Goal: Navigation & Orientation: Find specific page/section

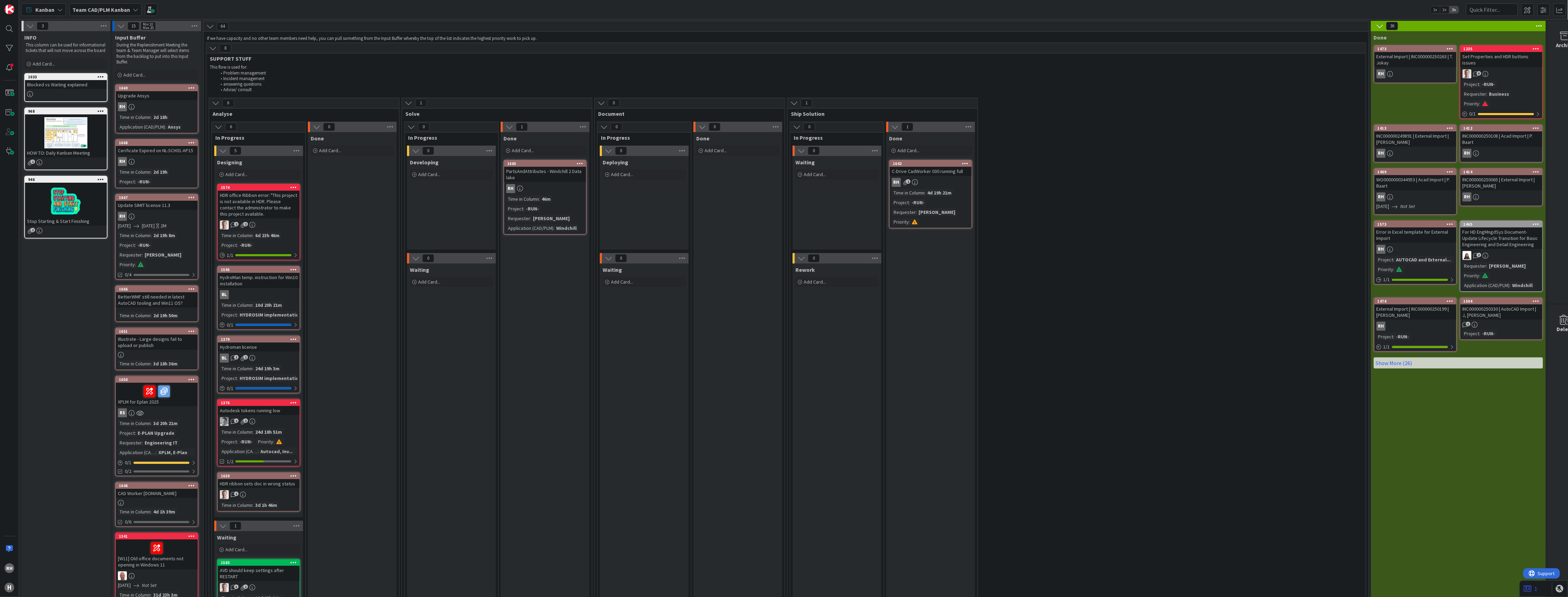
click at [522, 351] on div "Done Add Card... 1665 PartsAndAttributes - Windchill 2 Data lake RH Time in Col…" at bounding box center [544, 386] width 88 height 510
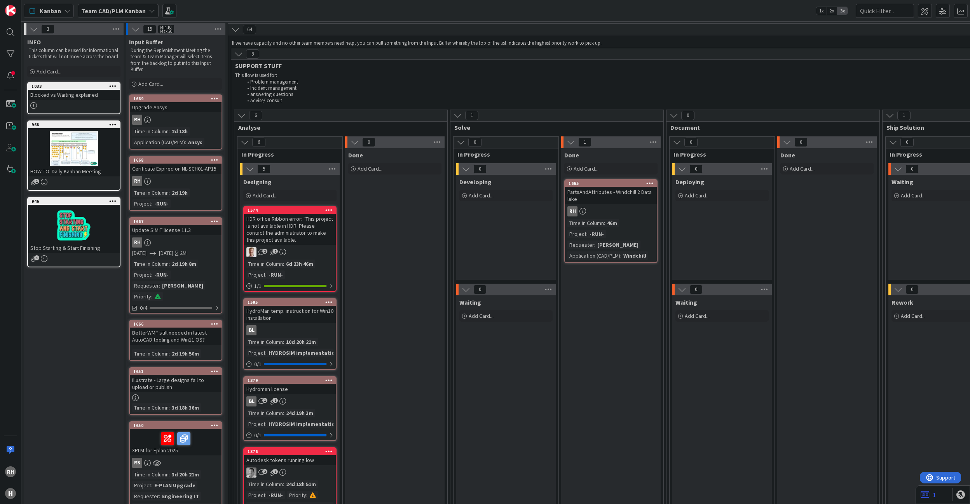
drag, startPoint x: 699, startPoint y: 52, endPoint x: 609, endPoint y: 383, distance: 343.0
click at [609, 383] on div "Done Add Card... 1665 PartsAndAttributes - Windchill 2 Data lake RH Time in Col…" at bounding box center [610, 433] width 99 height 571
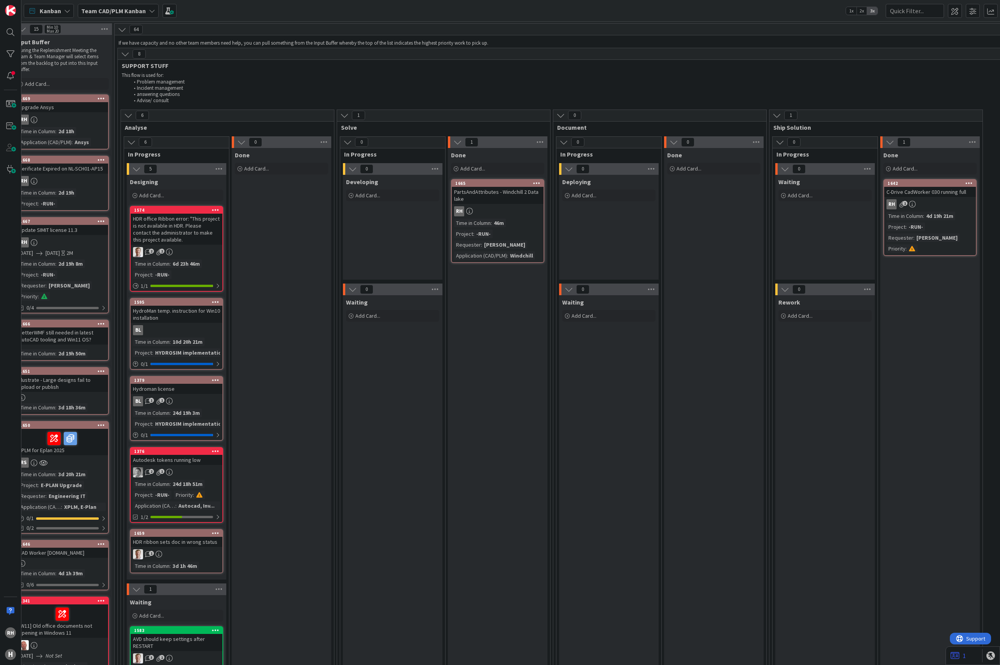
scroll to position [0, 145]
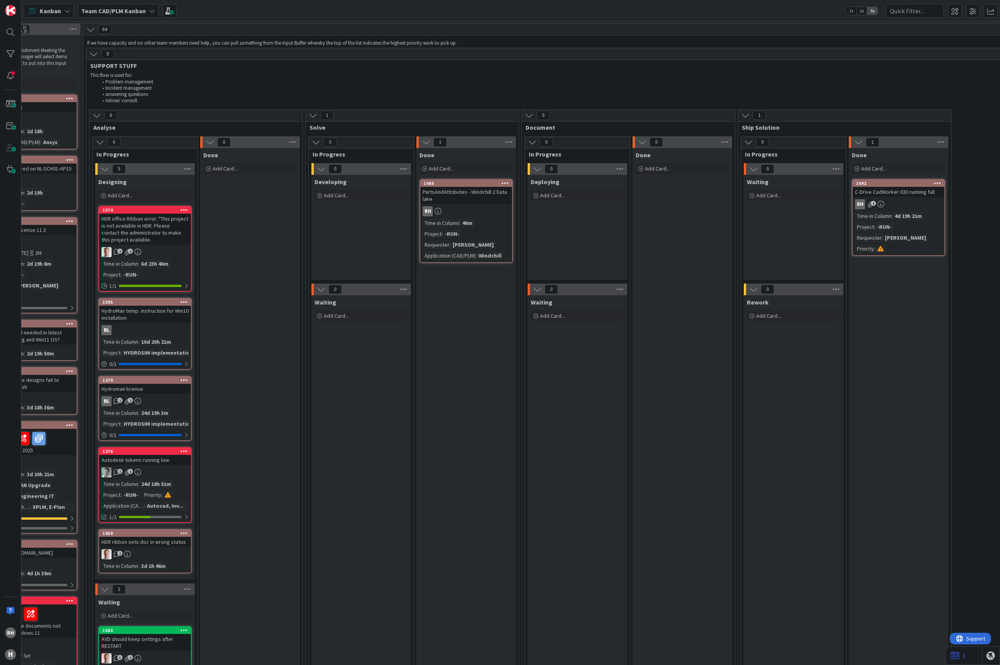
click at [152, 235] on div "HDR office Ribbon error: "This project is not available in HDR. Please contact …" at bounding box center [145, 229] width 92 height 31
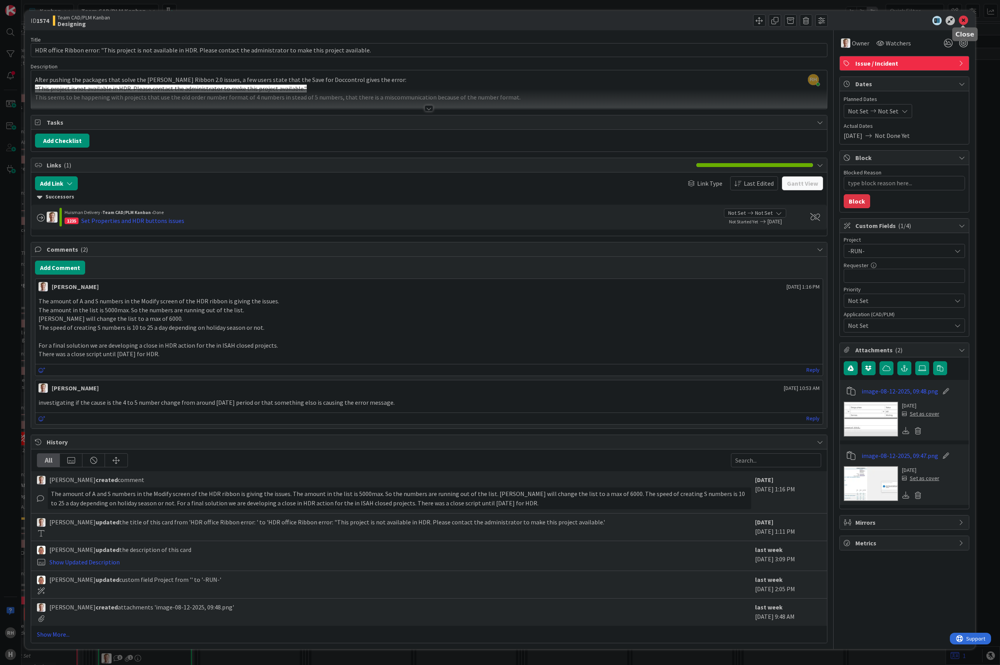
click at [964, 21] on icon at bounding box center [962, 20] width 9 height 9
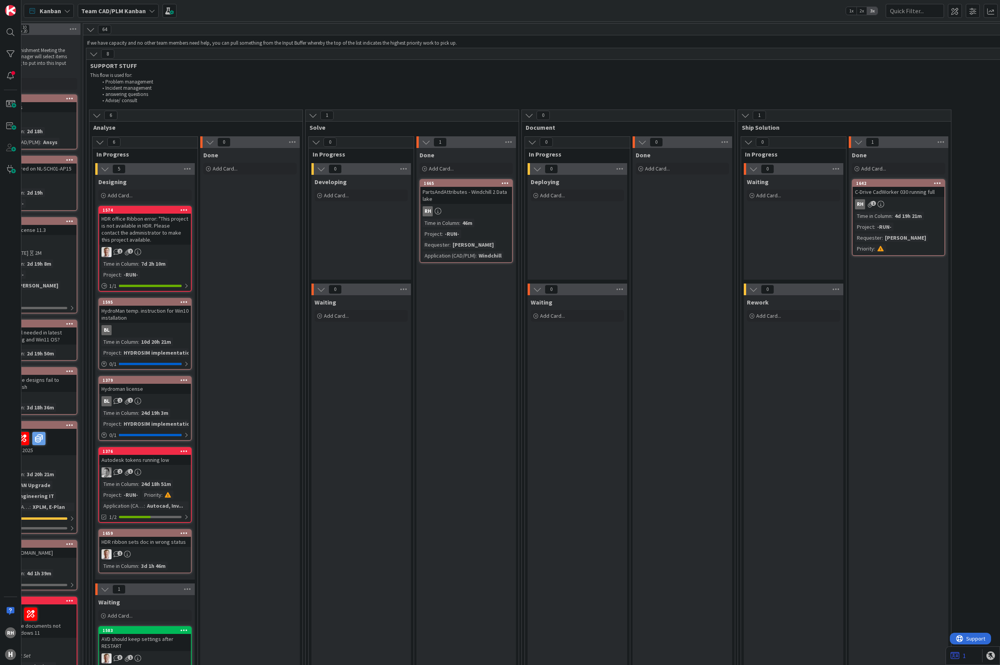
click at [140, 333] on div "BL" at bounding box center [145, 330] width 92 height 10
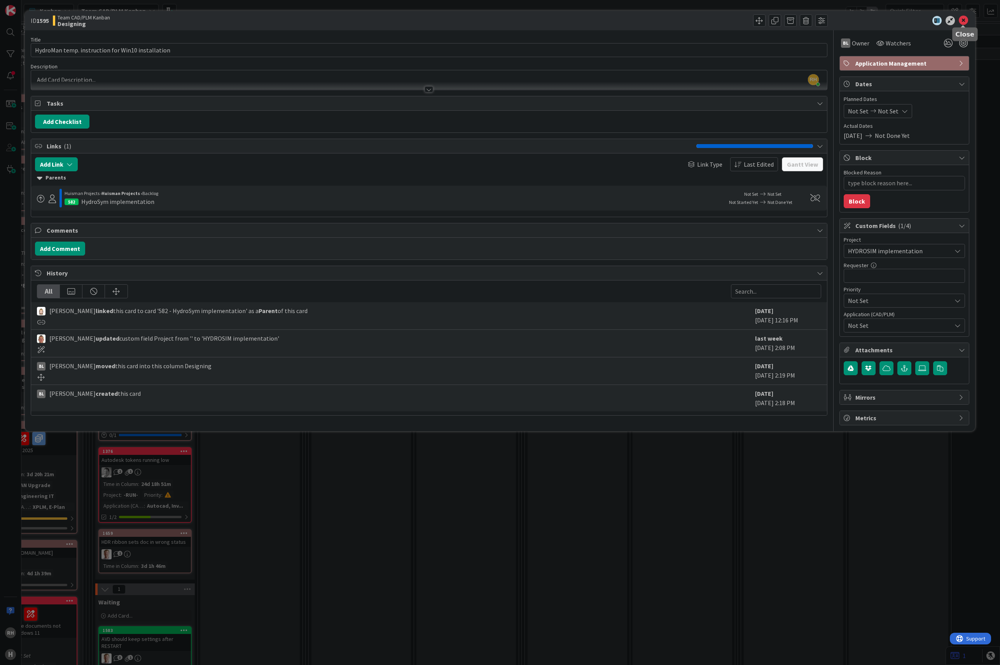
click at [964, 19] on icon at bounding box center [962, 20] width 9 height 9
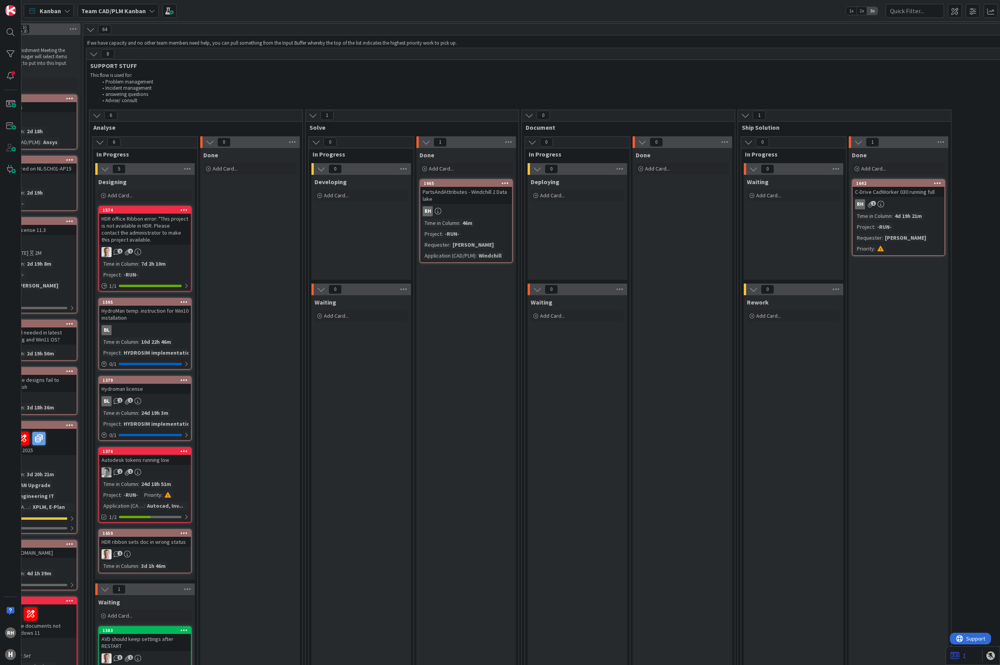
click at [138, 420] on div "HYDROSIM implementation" at bounding box center [158, 424] width 73 height 9
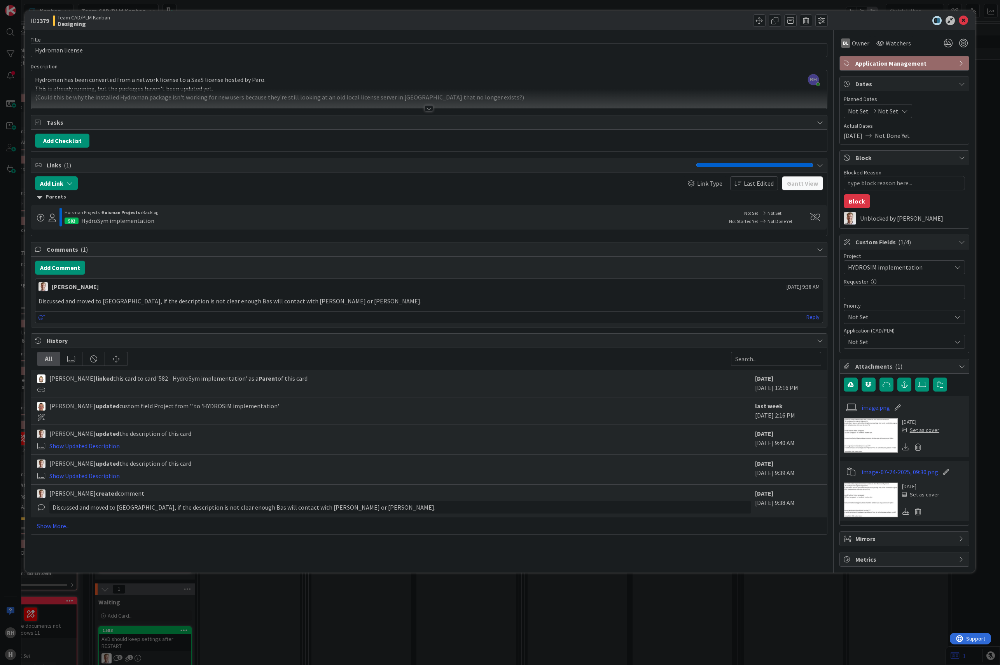
click at [427, 109] on div at bounding box center [428, 108] width 9 height 6
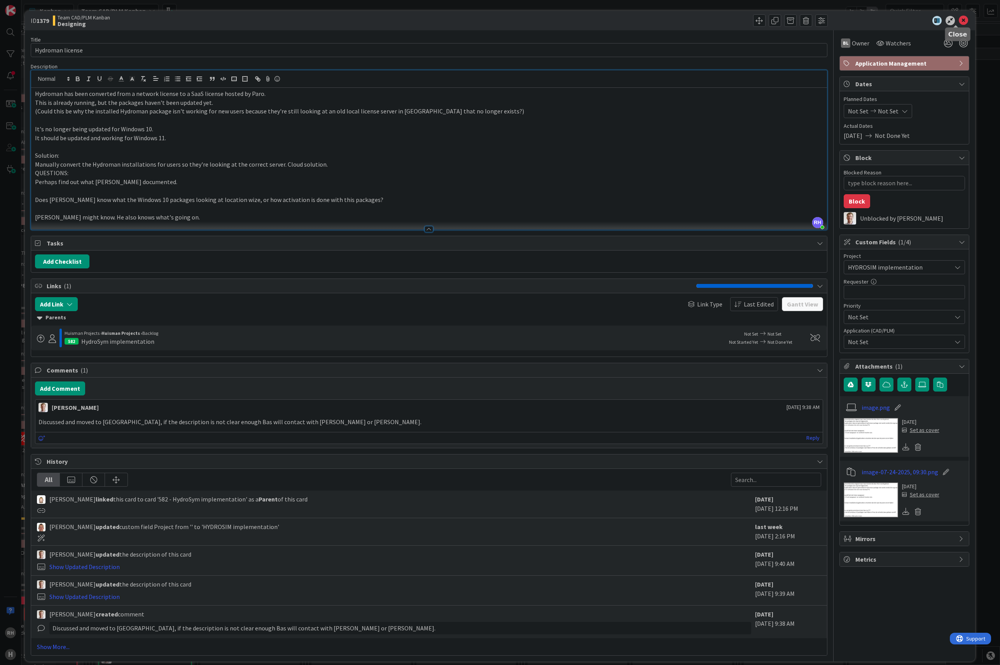
click at [958, 19] on icon at bounding box center [962, 20] width 9 height 9
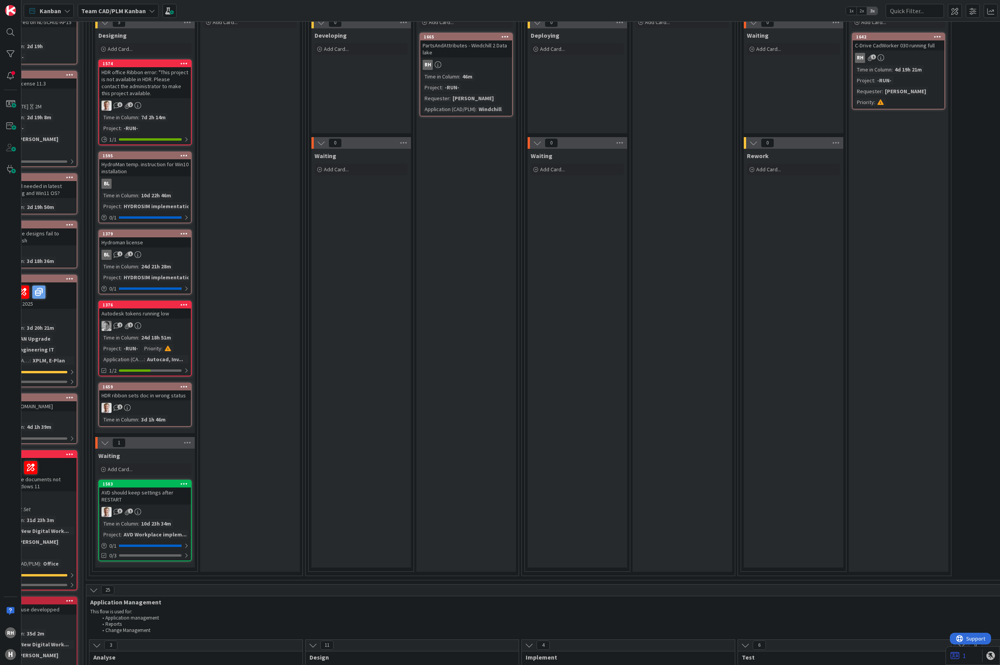
scroll to position [155, 145]
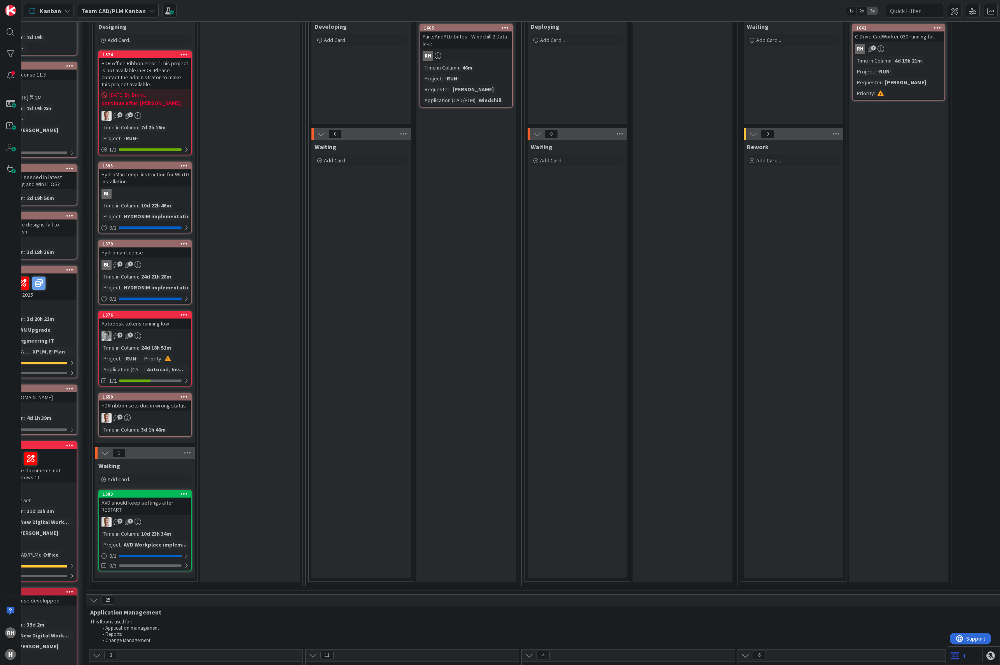
click at [150, 338] on div "2 1" at bounding box center [145, 336] width 92 height 10
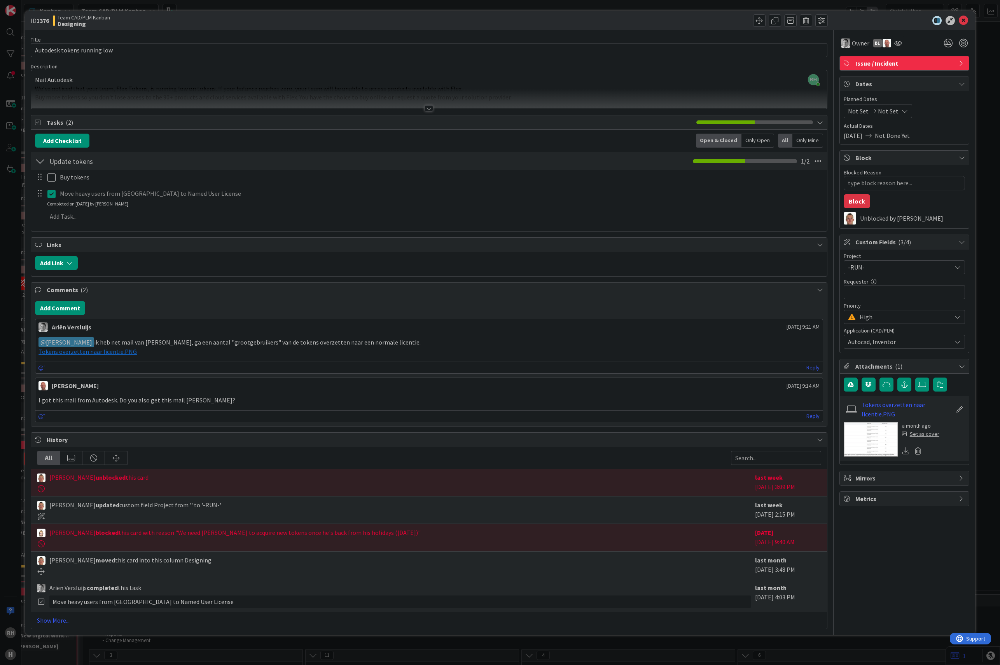
click at [428, 109] on div at bounding box center [428, 108] width 9 height 6
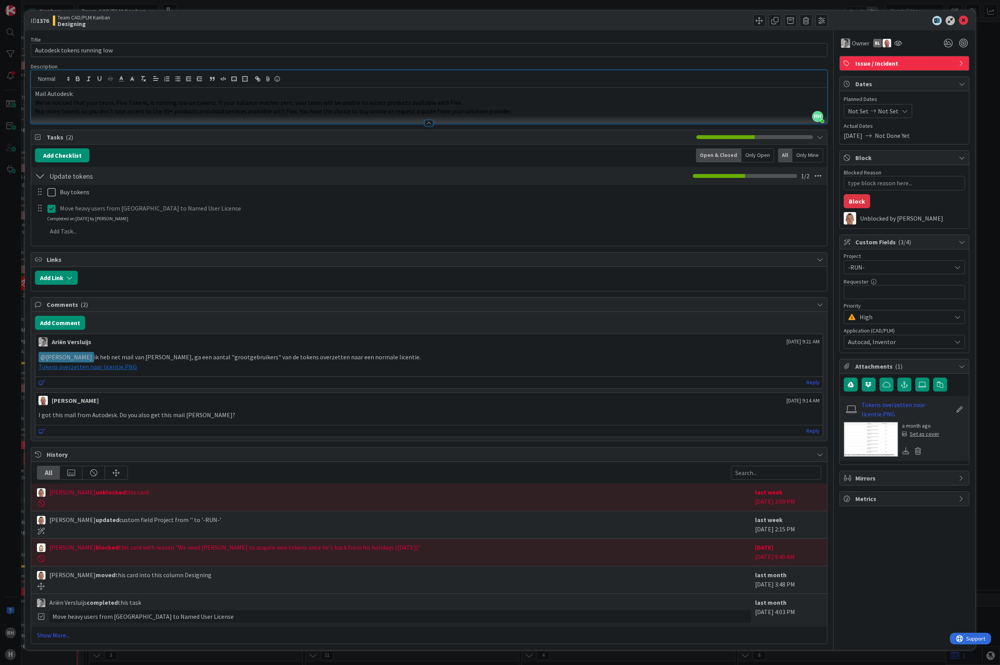
click at [430, 102] on span "We’ve noticed that your team, Flex Tokens, is running low on tokens. If your ba…" at bounding box center [248, 103] width 427 height 8
click at [249, 103] on span "We’ve noticed that your team, Flex Tokens, is running low on tokens. If your ba…" at bounding box center [248, 103] width 427 height 8
click at [303, 106] on span "We’ve noticed that your team, Flex Tokens, is running low on tokens. If your ba…" at bounding box center [248, 103] width 427 height 8
click at [207, 102] on span "We’ve noticed that your team, Flex Tokens, is running low on tokens. If your ba…" at bounding box center [248, 103] width 427 height 8
drag, startPoint x: 47, startPoint y: 105, endPoint x: 107, endPoint y: 105, distance: 59.8
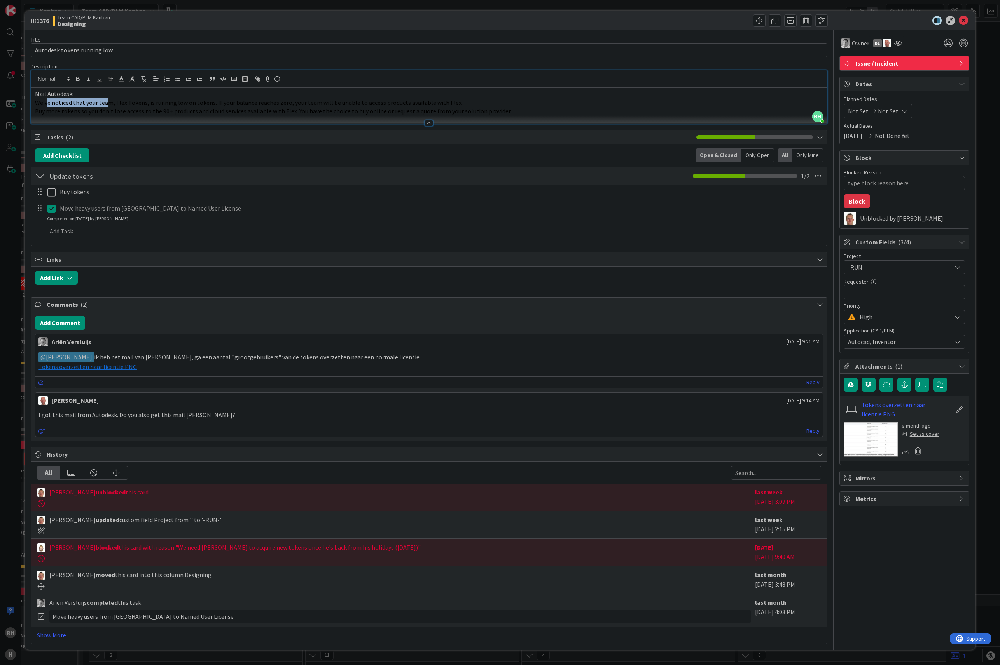
click at [107, 105] on span "We’ve noticed that your team, Flex Tokens, is running low on tokens. If your ba…" at bounding box center [248, 103] width 427 height 8
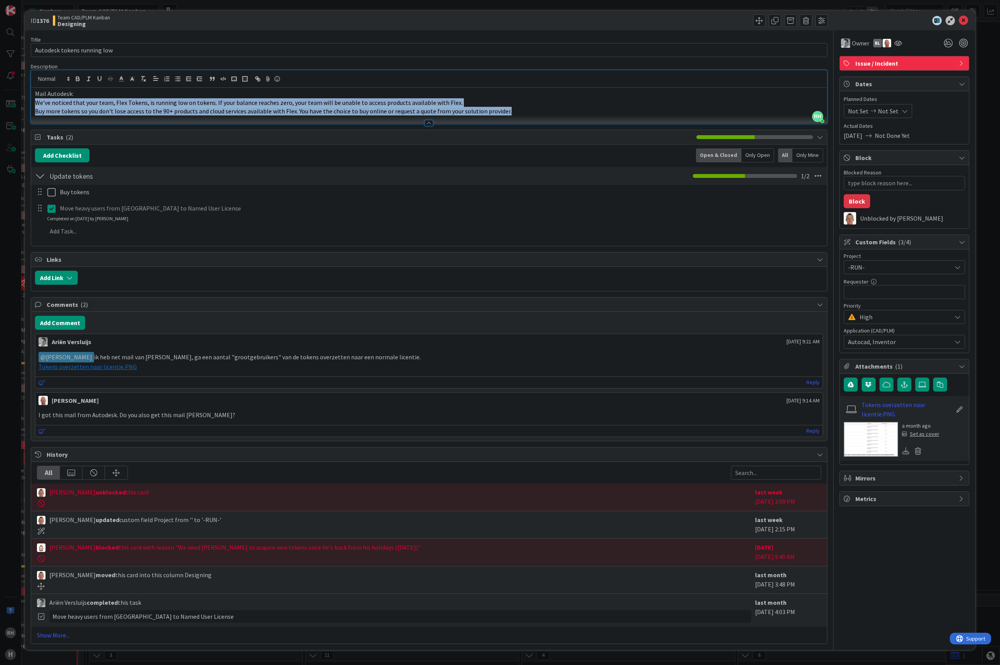
drag, startPoint x: 487, startPoint y: 117, endPoint x: 23, endPoint y: 105, distance: 463.4
click at [23, 105] on div "ID 1376 Team CAD/PLM Kanban Designing Title 27 / 128 Autodesk tokens running lo…" at bounding box center [500, 332] width 1000 height 665
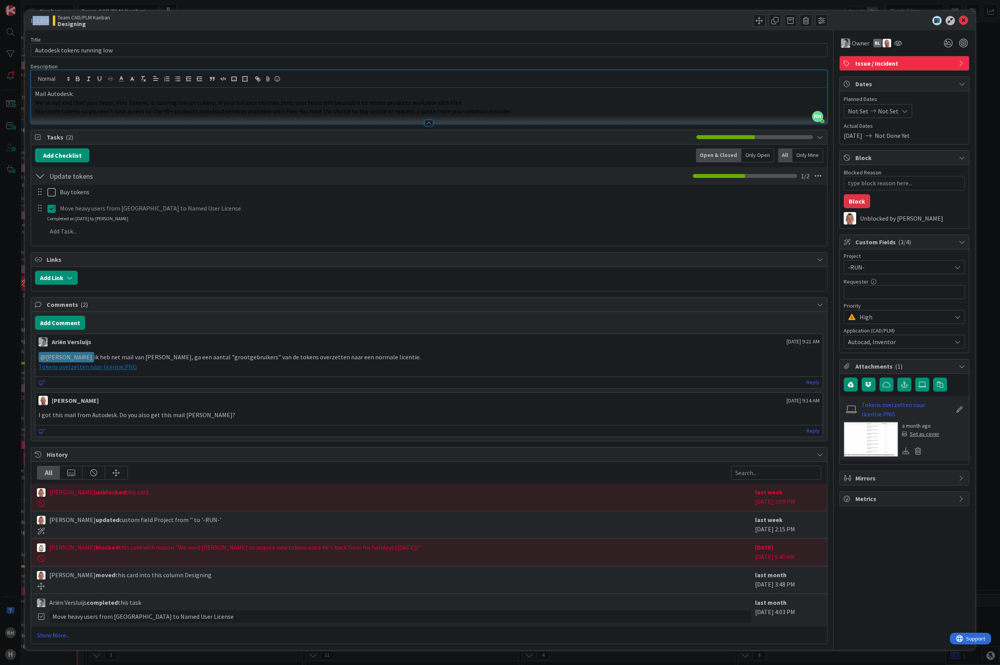
drag, startPoint x: 34, startPoint y: 19, endPoint x: 50, endPoint y: 20, distance: 15.6
click at [49, 20] on span "ID 1376" at bounding box center [40, 20] width 18 height 9
click at [962, 21] on icon at bounding box center [962, 20] width 9 height 9
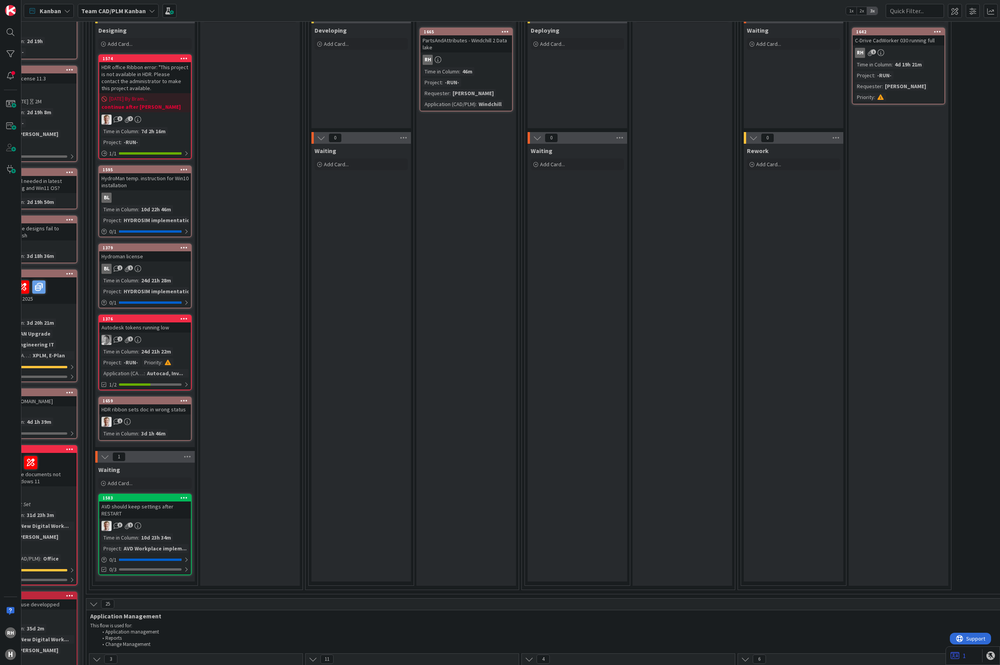
scroll to position [155, 145]
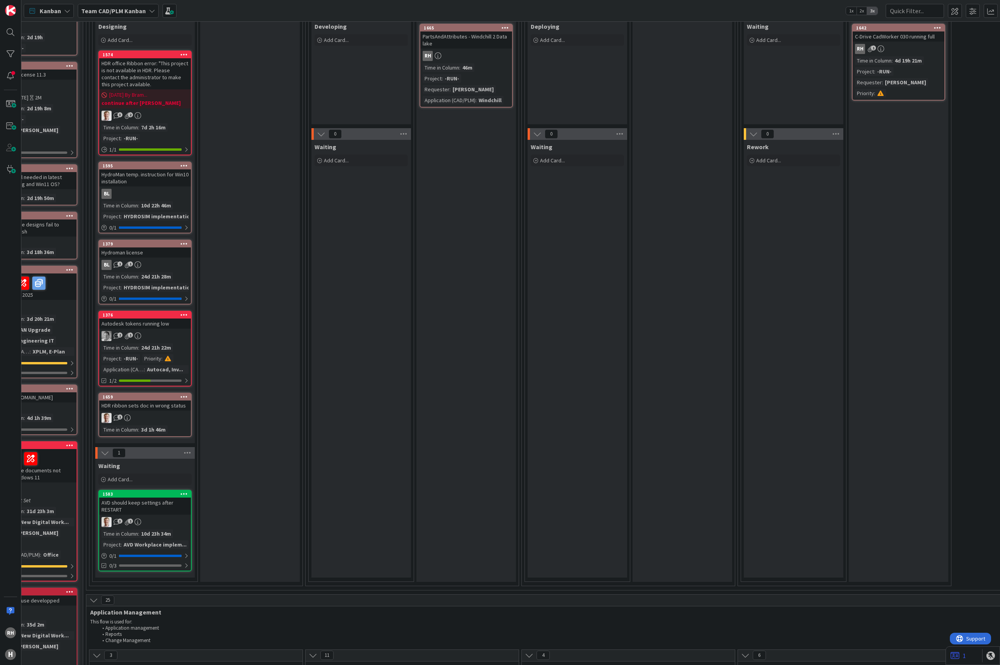
click at [147, 331] on div "2 1" at bounding box center [145, 336] width 92 height 10
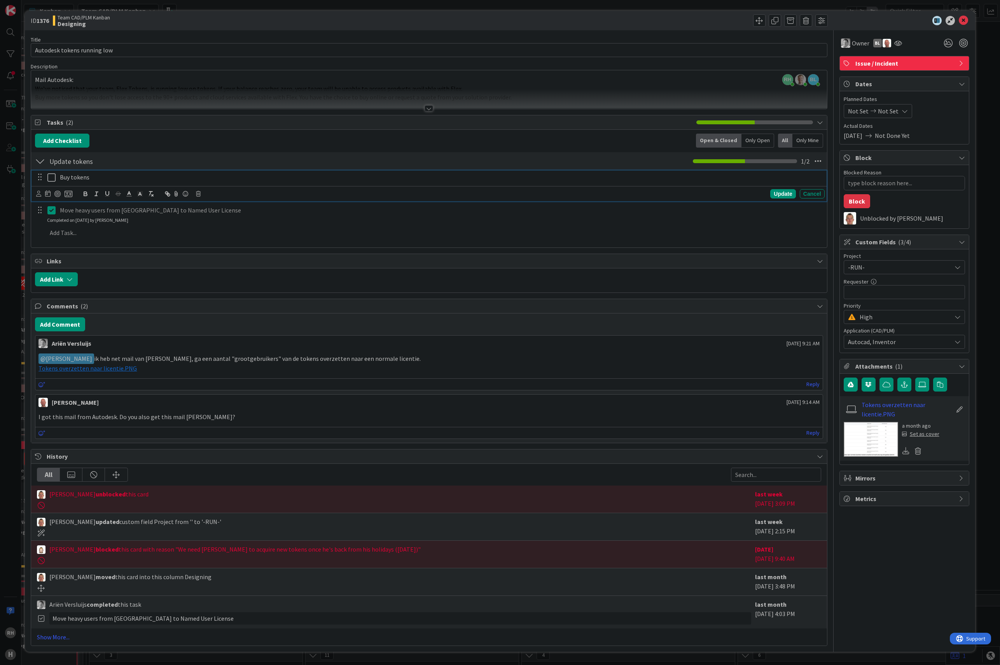
click at [50, 179] on icon at bounding box center [53, 177] width 12 height 9
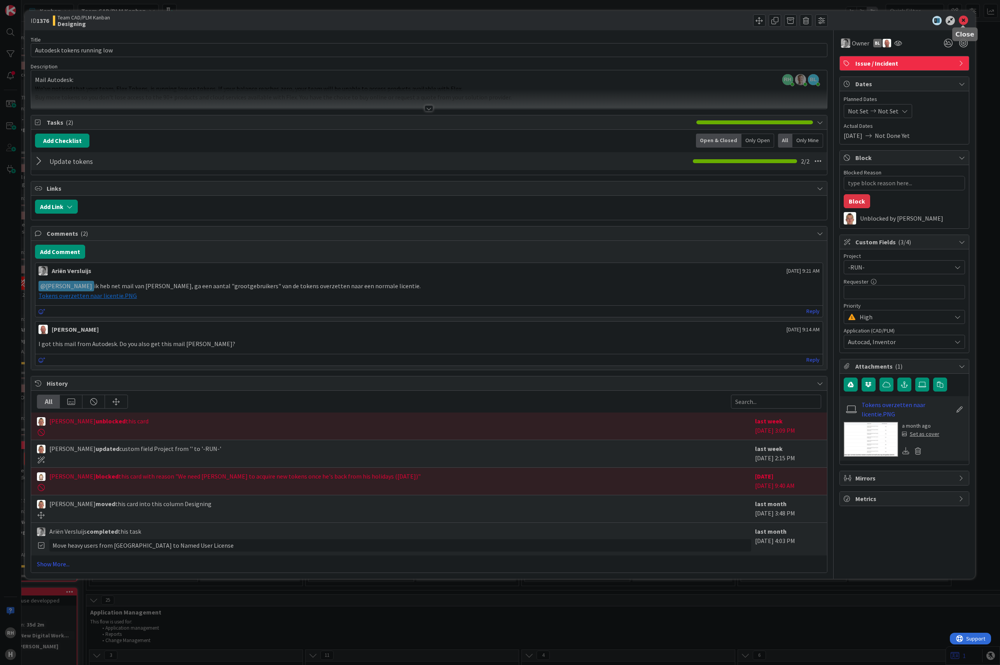
click at [960, 22] on icon at bounding box center [962, 20] width 9 height 9
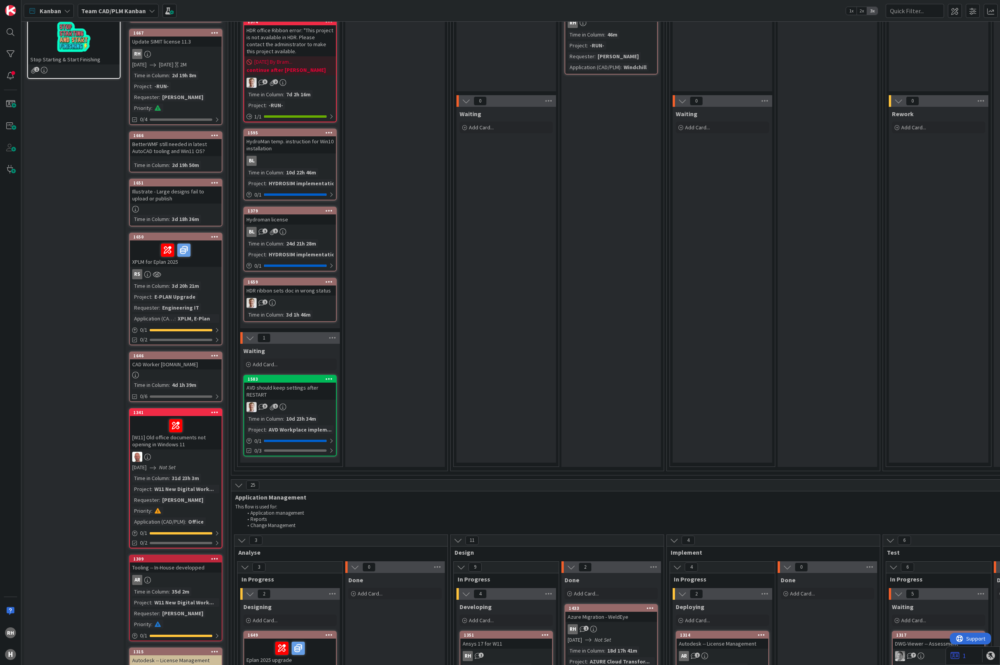
scroll to position [207, 0]
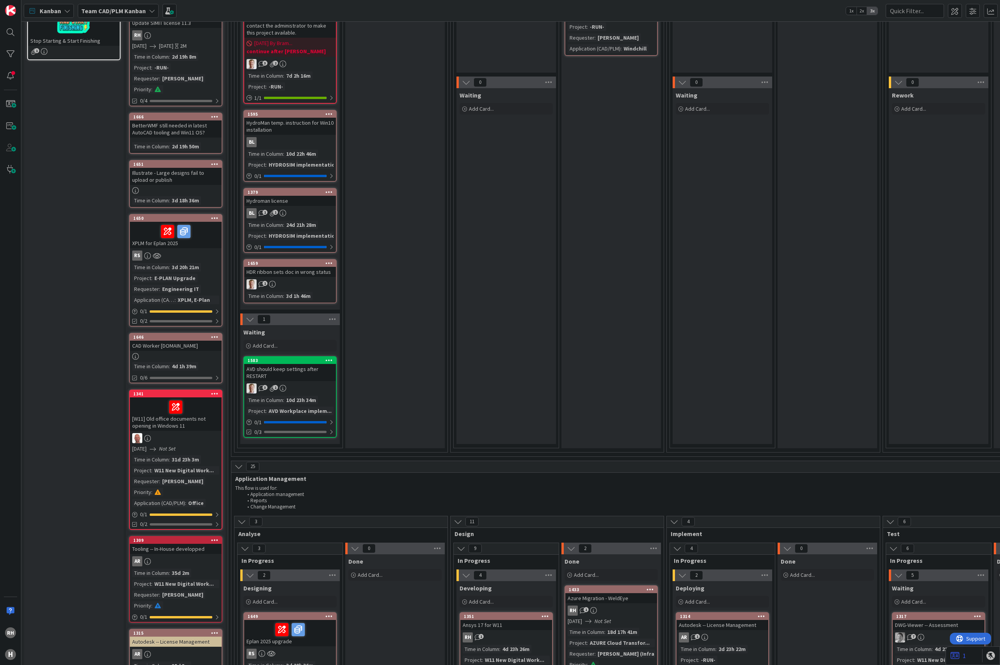
click at [302, 282] on div "1" at bounding box center [290, 284] width 92 height 10
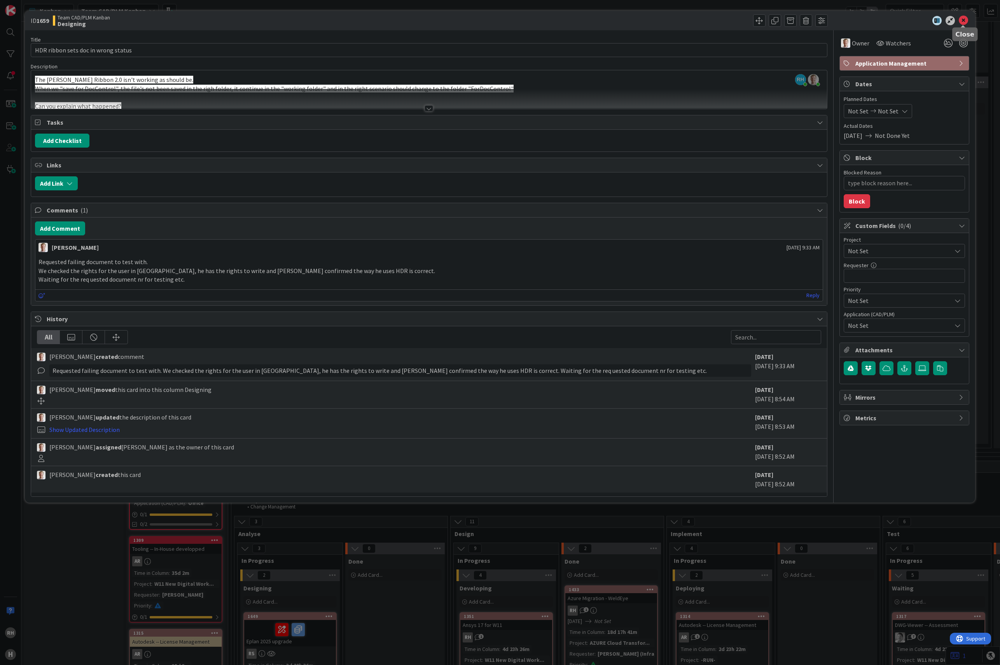
drag, startPoint x: 963, startPoint y: 19, endPoint x: 395, endPoint y: 330, distance: 647.0
click at [963, 19] on icon at bounding box center [962, 20] width 9 height 9
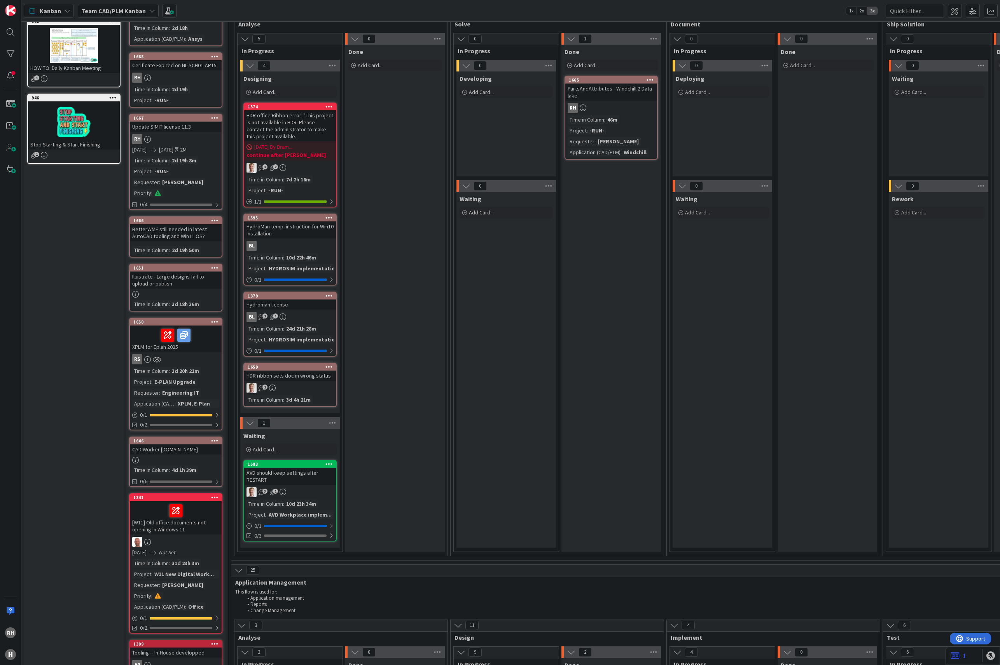
scroll to position [155, 0]
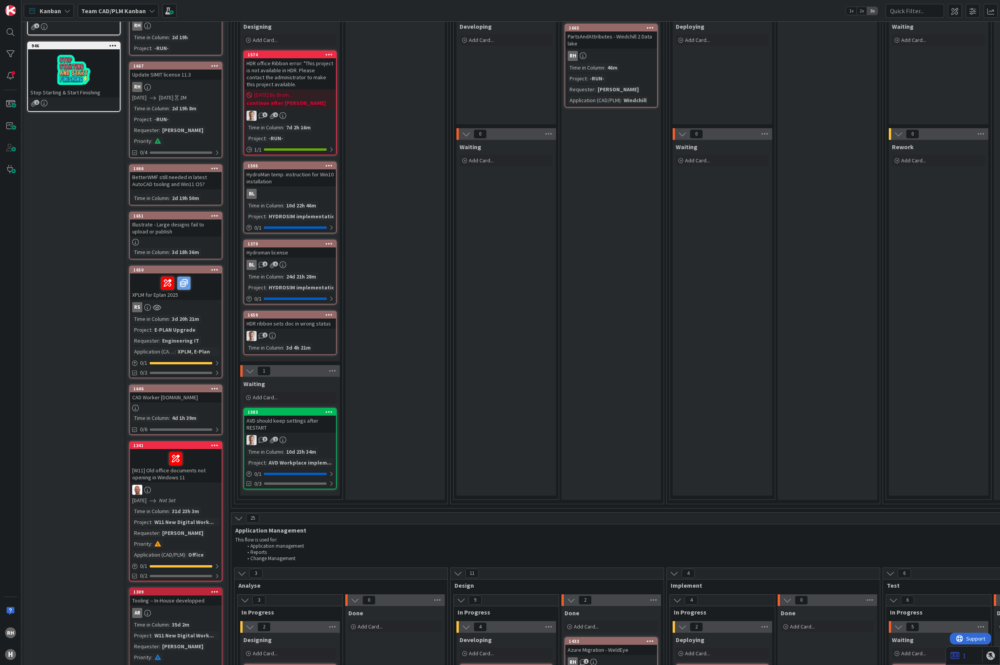
click at [300, 423] on div "AVD should keep settings after RESTART" at bounding box center [290, 424] width 92 height 17
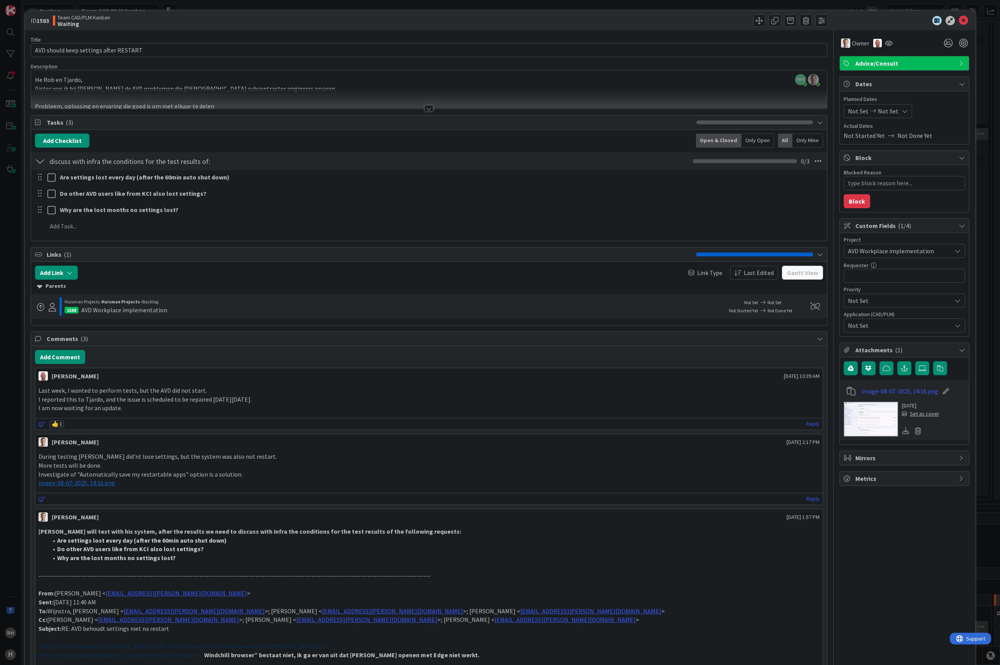
click at [425, 110] on div at bounding box center [428, 108] width 9 height 6
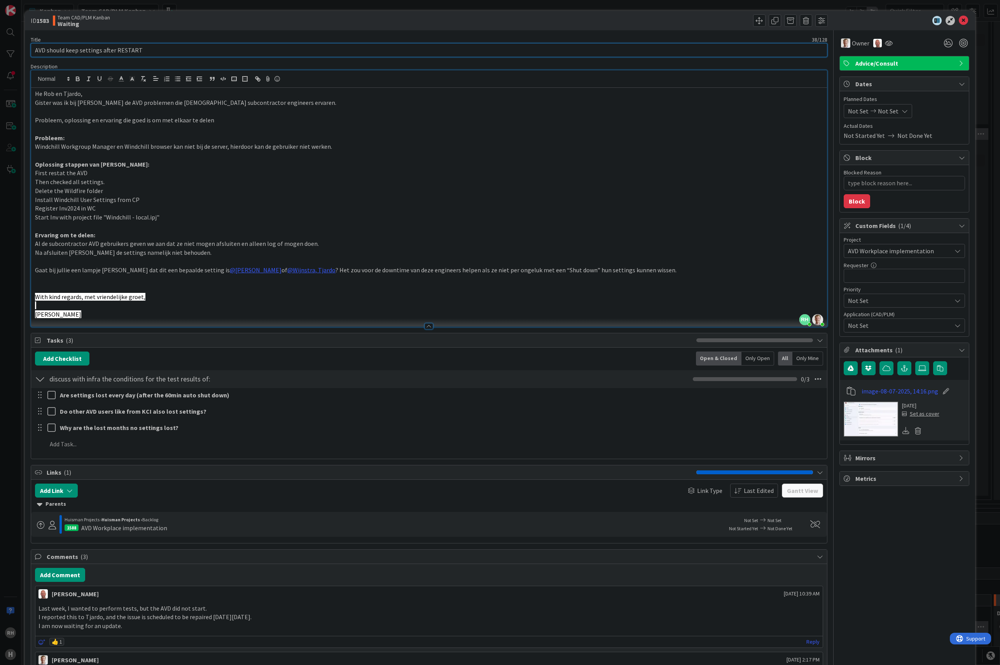
drag, startPoint x: 42, startPoint y: 47, endPoint x: 166, endPoint y: 48, distance: 124.0
click at [165, 48] on input "AVD should keep settings after RESTART" at bounding box center [429, 50] width 796 height 14
click at [166, 48] on input "AVD should keep settings after RESTART" at bounding box center [429, 50] width 796 height 14
drag, startPoint x: 149, startPoint y: 52, endPoint x: 36, endPoint y: 49, distance: 113.5
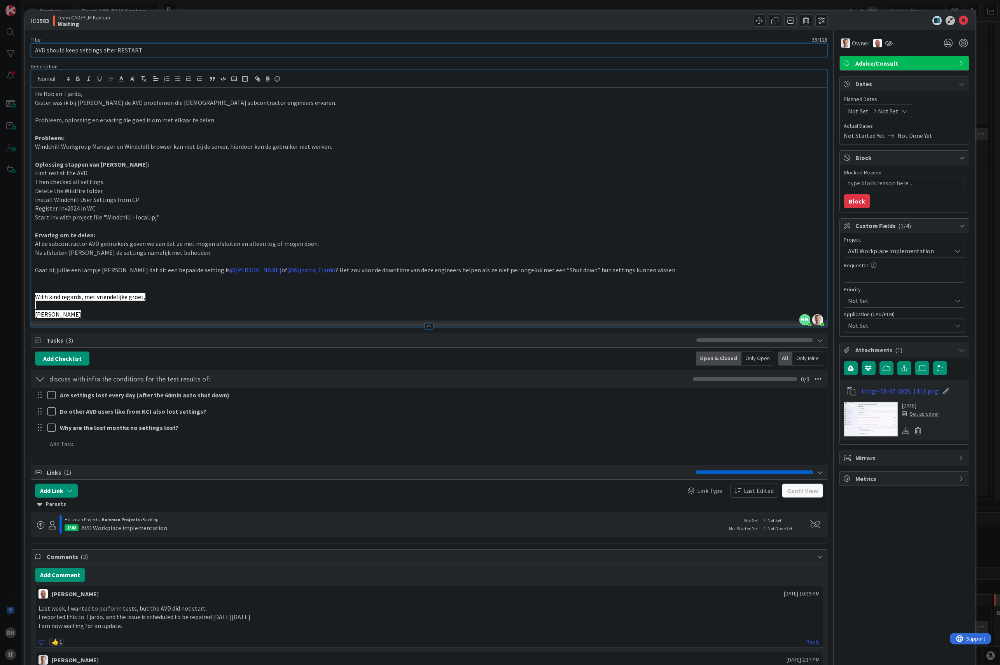
click at [36, 49] on input "AVD should keep settings after RESTART" at bounding box center [429, 50] width 796 height 14
click at [958, 19] on icon at bounding box center [962, 20] width 9 height 9
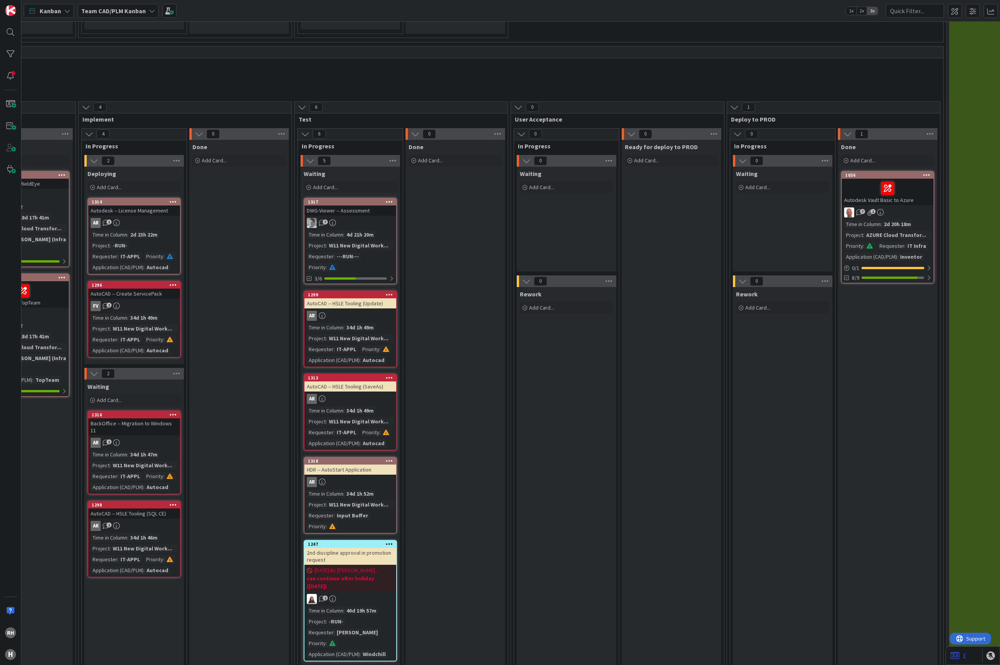
scroll to position [622, 589]
click at [366, 224] on div "7" at bounding box center [349, 223] width 92 height 10
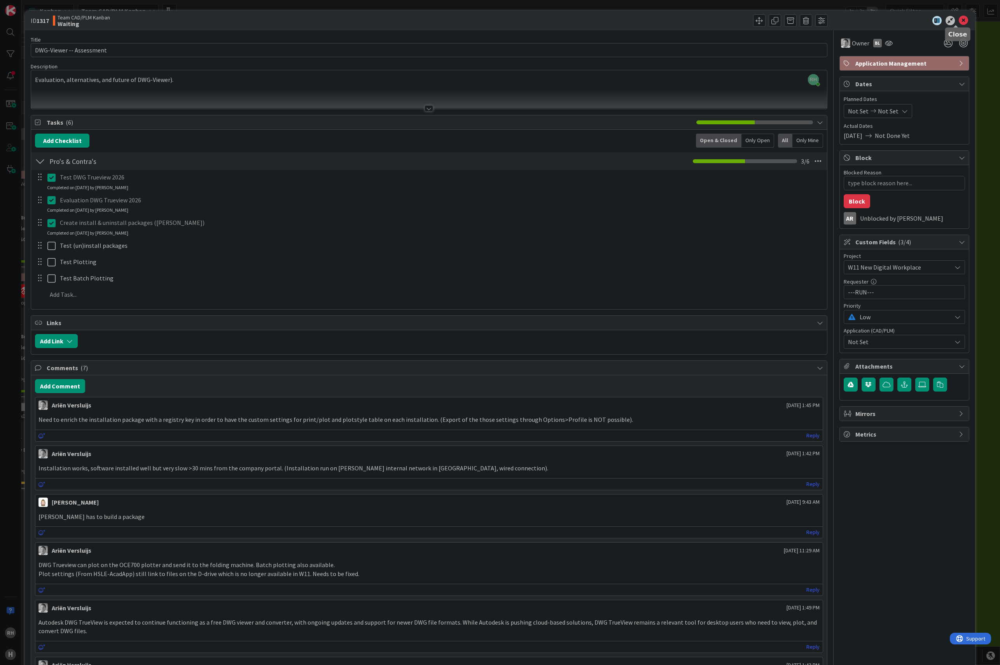
click at [958, 19] on icon at bounding box center [962, 20] width 9 height 9
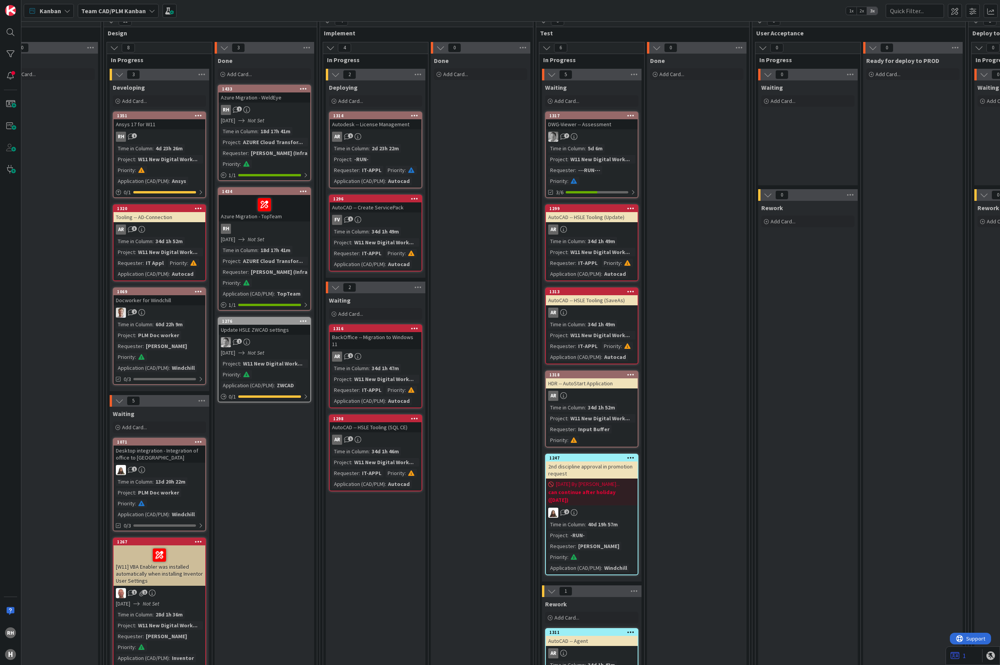
scroll to position [725, 347]
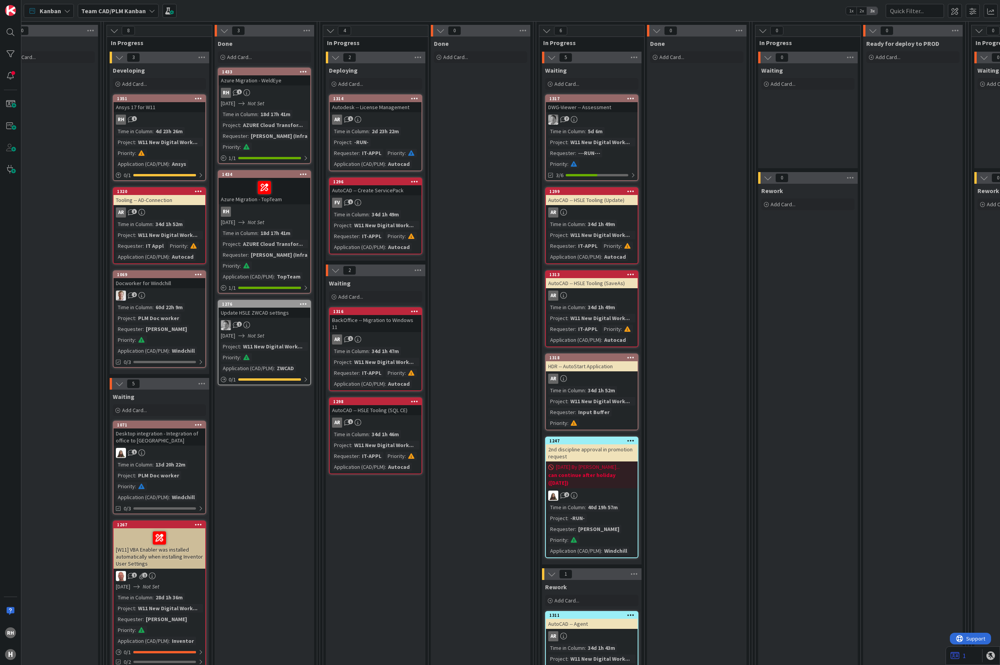
click at [269, 442] on div "Done Add Card... 1433 Azure Migration - WeldEye RH 1 07/31/2025 Not Set Time in…" at bounding box center [264, 569] width 99 height 1064
click at [267, 459] on div "Done Add Card... 1433 Azure Migration - WeldEye RH 1 07/31/2025 Not Set Time in…" at bounding box center [264, 569] width 99 height 1064
click at [180, 213] on div "AR 3" at bounding box center [159, 213] width 92 height 10
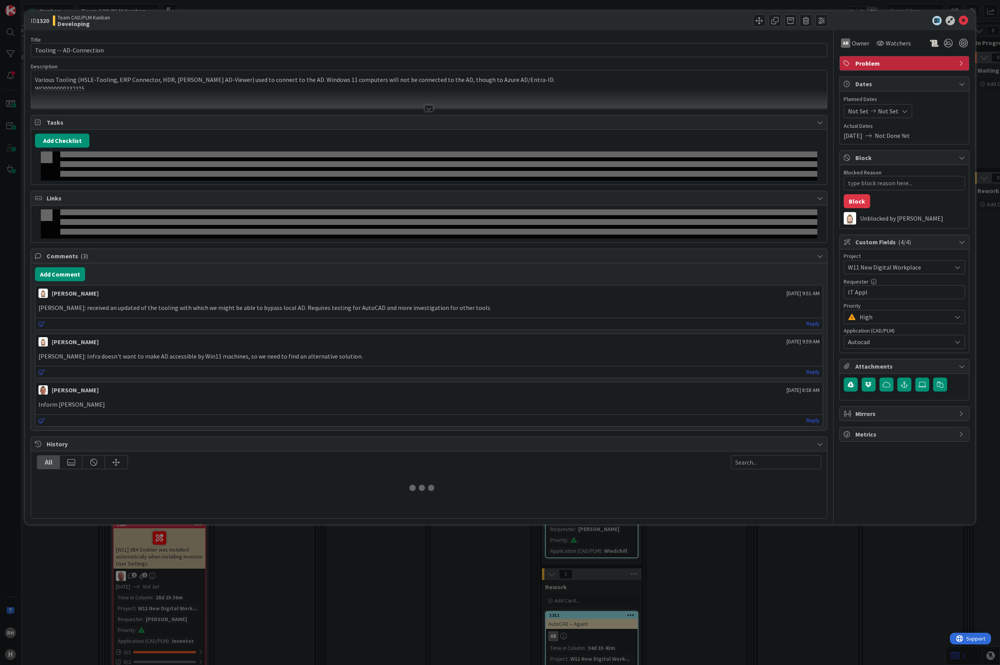
type textarea "x"
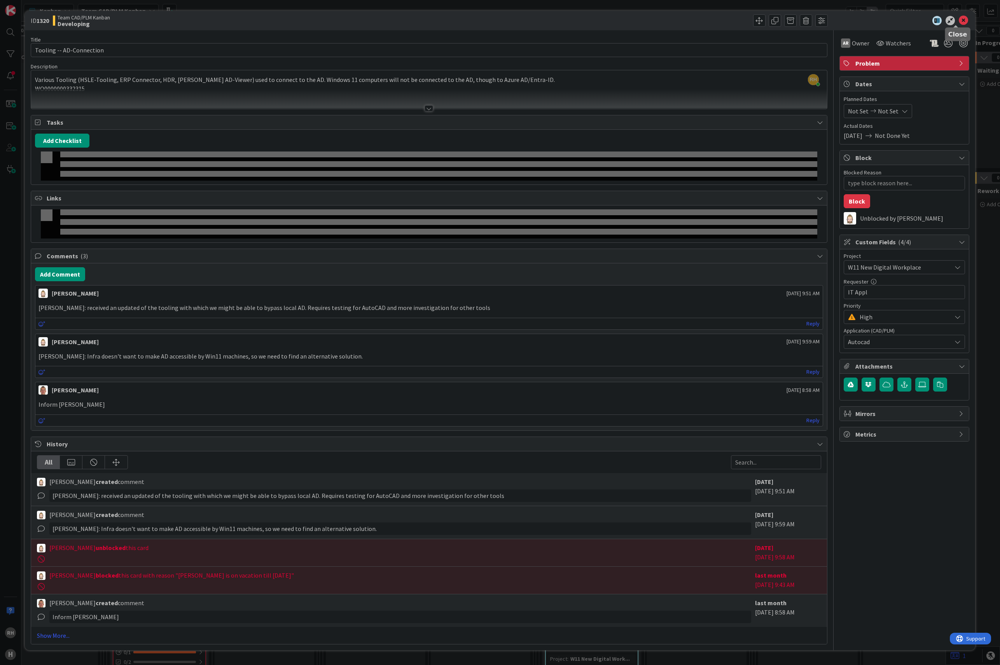
click at [958, 19] on icon at bounding box center [962, 20] width 9 height 9
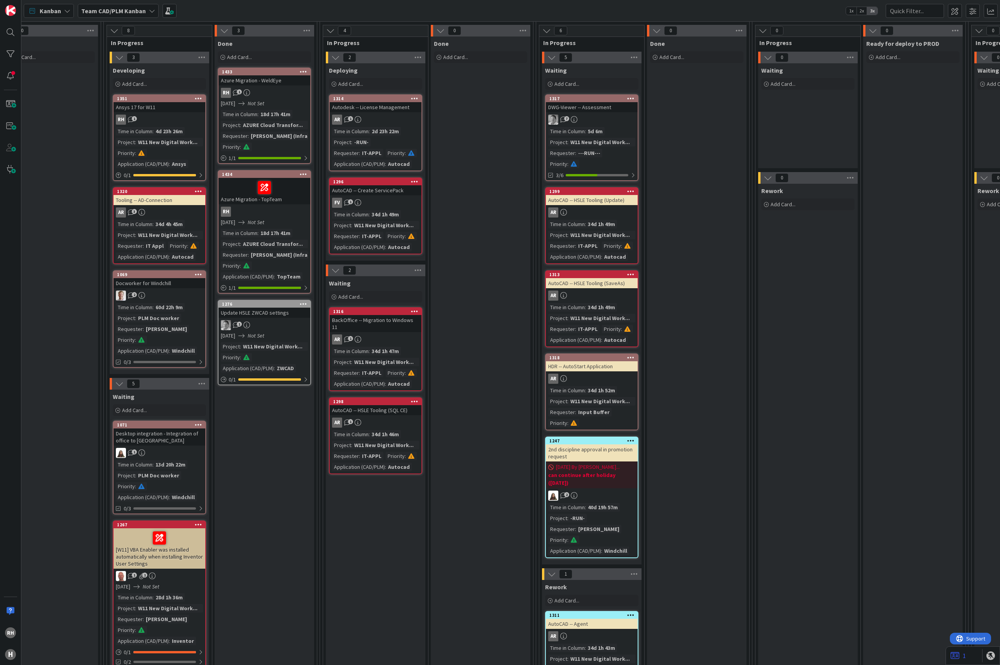
click at [166, 221] on div "34d 4h 45m" at bounding box center [169, 224] width 31 height 9
click at [162, 220] on div "34d 4h 45m" at bounding box center [169, 224] width 31 height 9
click at [175, 214] on div "AR 3" at bounding box center [159, 213] width 92 height 10
click at [159, 231] on div "W11 New Digital Work..." at bounding box center [167, 235] width 63 height 9
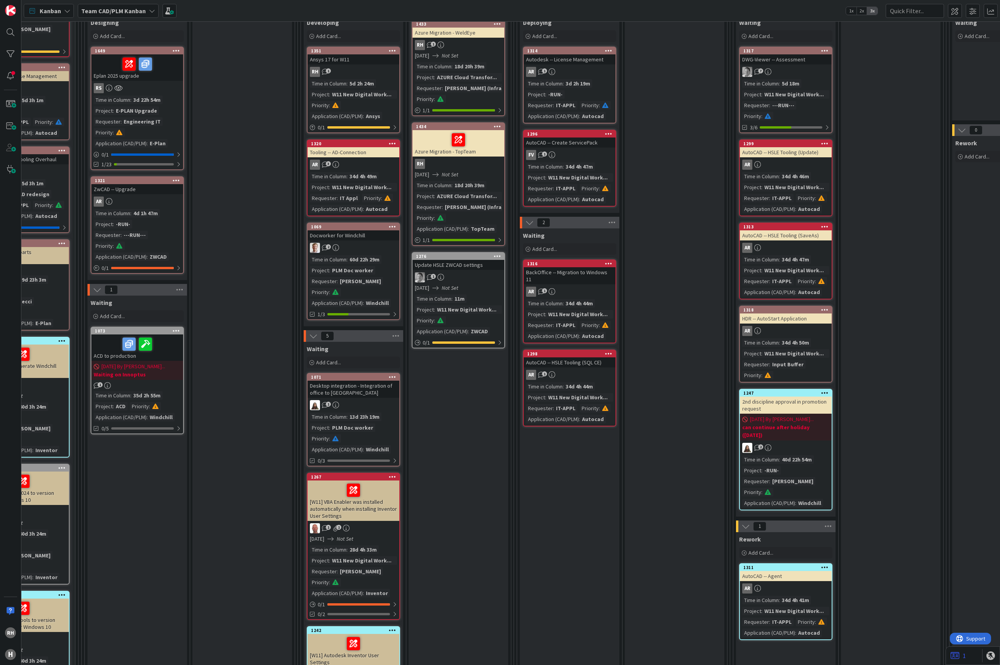
scroll to position [777, 153]
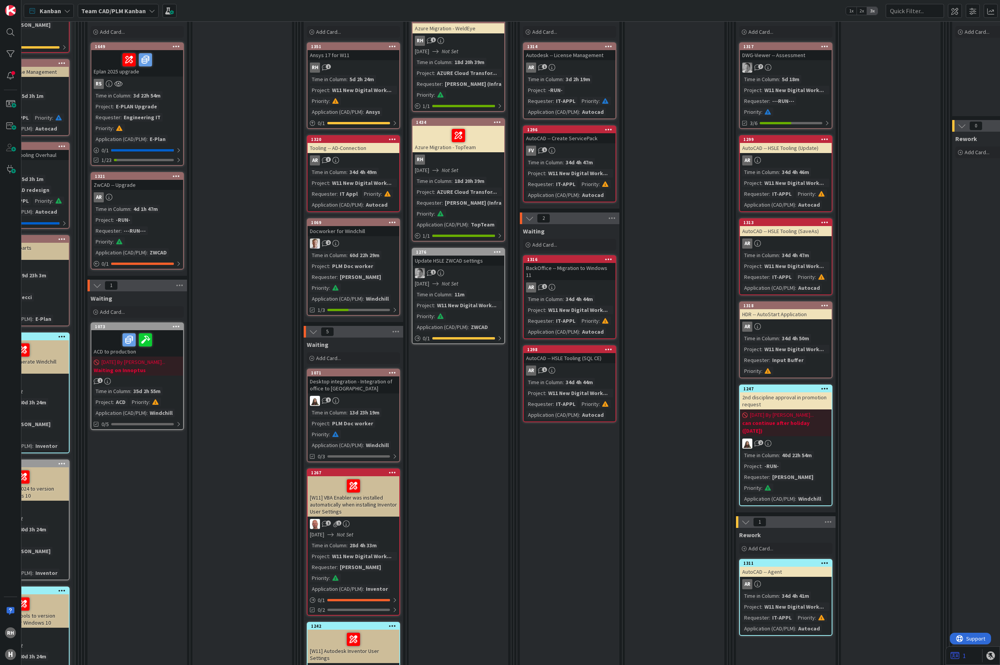
click at [369, 228] on div "Docworker for Windchill" at bounding box center [353, 231] width 92 height 10
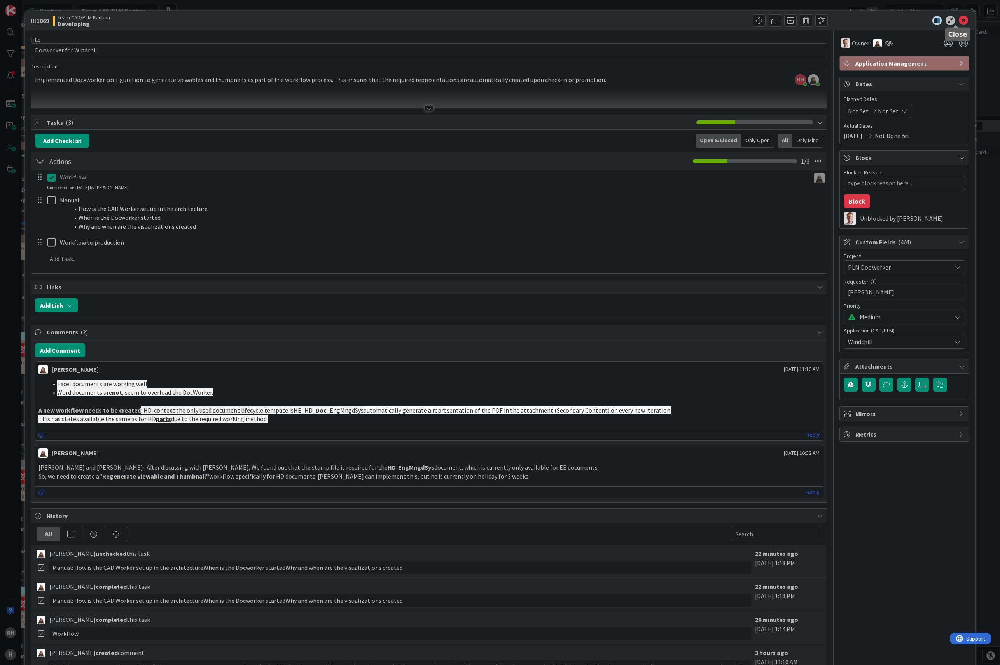
drag, startPoint x: 958, startPoint y: 19, endPoint x: 936, endPoint y: 26, distance: 22.3
click at [958, 19] on icon at bounding box center [962, 20] width 9 height 9
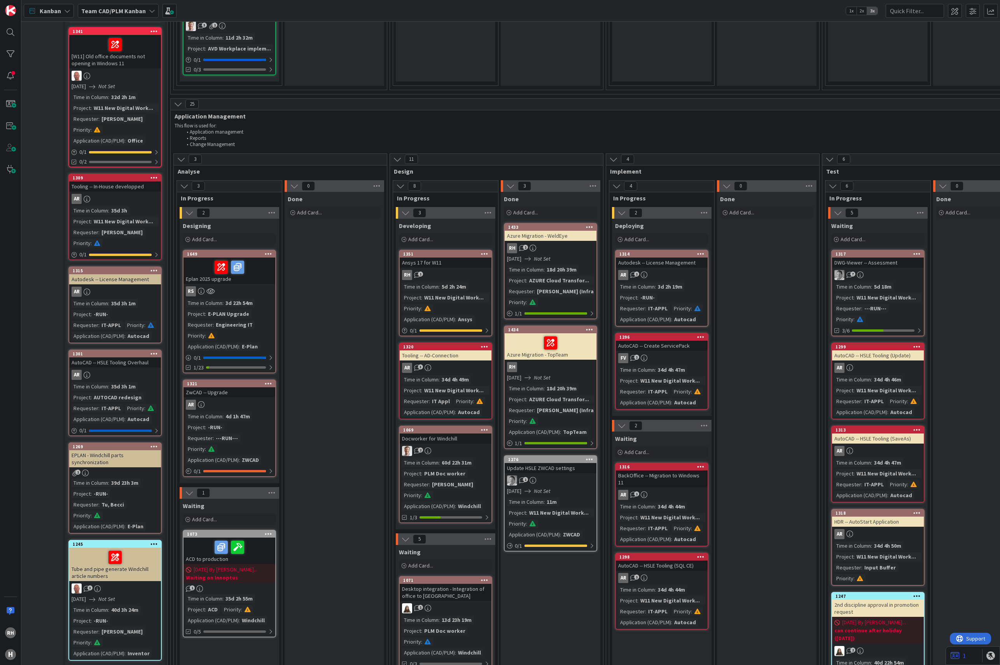
scroll to position [570, 54]
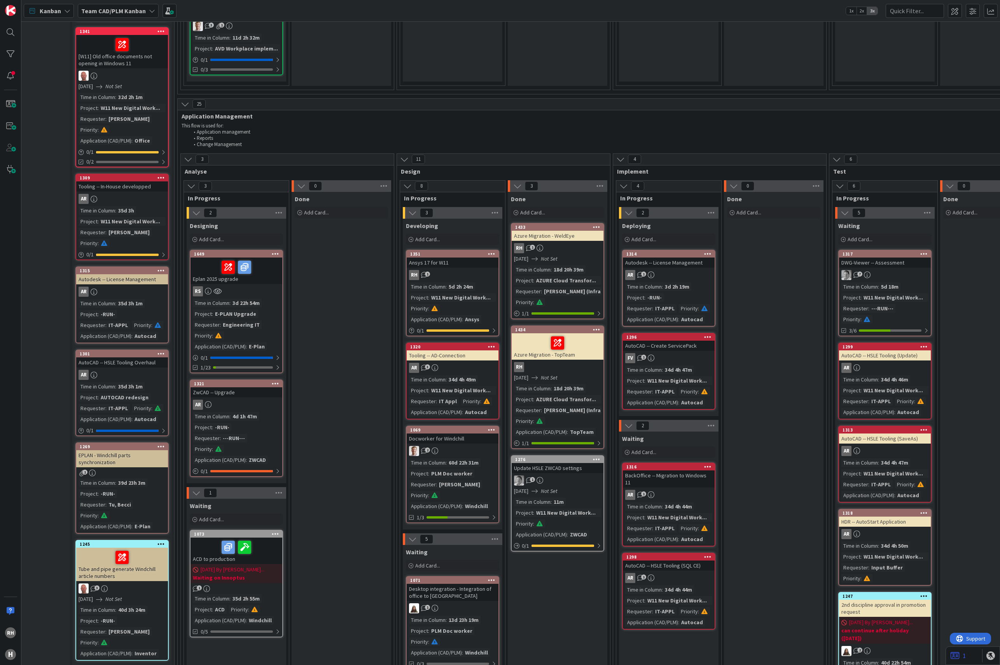
click at [249, 310] on div "E-PLAN Upgrade" at bounding box center [235, 314] width 45 height 9
click at [251, 289] on div "RS" at bounding box center [236, 291] width 92 height 10
click at [225, 321] on div "Engineering IT" at bounding box center [241, 325] width 41 height 9
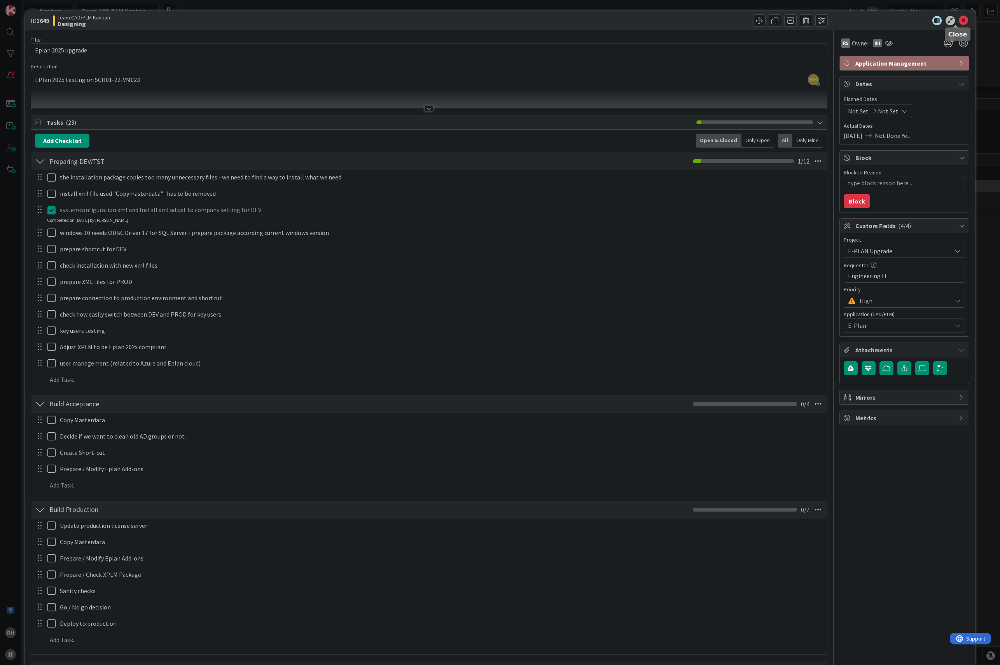
click at [958, 21] on icon at bounding box center [962, 20] width 9 height 9
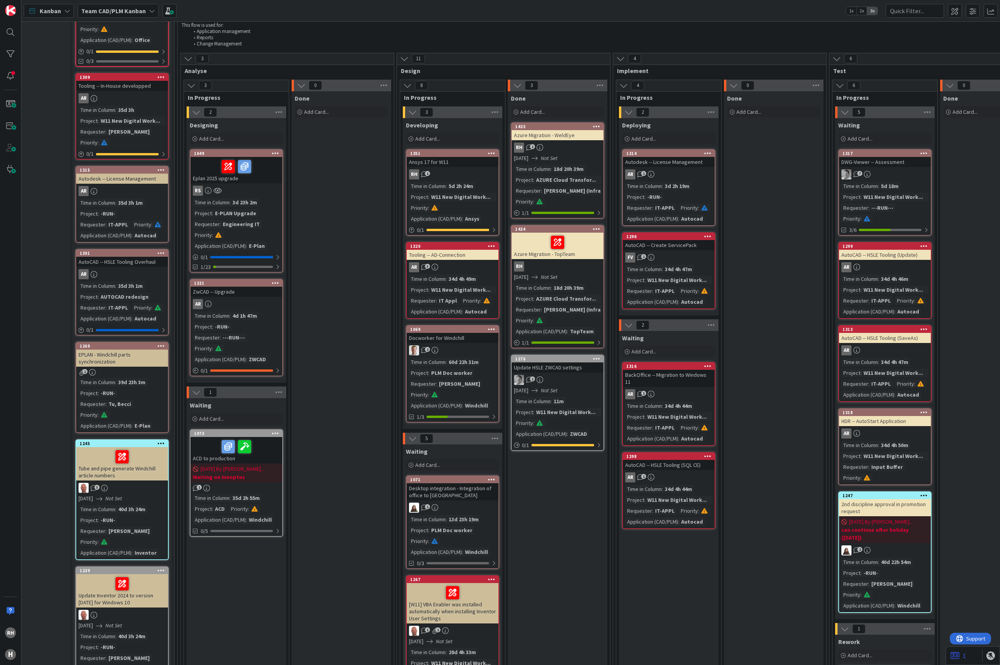
scroll to position [674, 54]
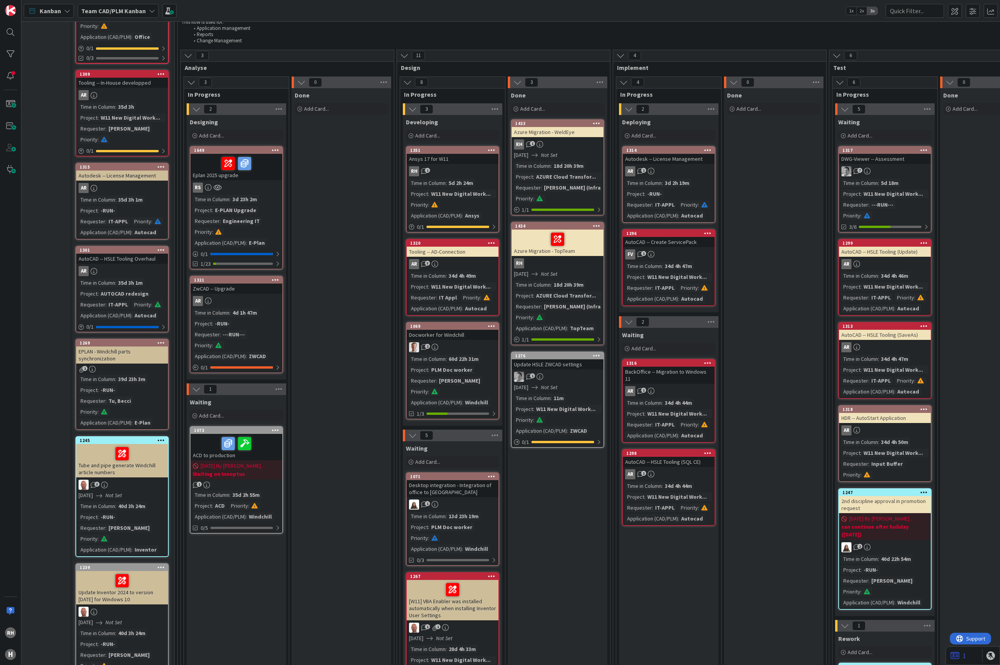
click at [240, 286] on div "ZwCAD -- Upgrade" at bounding box center [236, 289] width 92 height 10
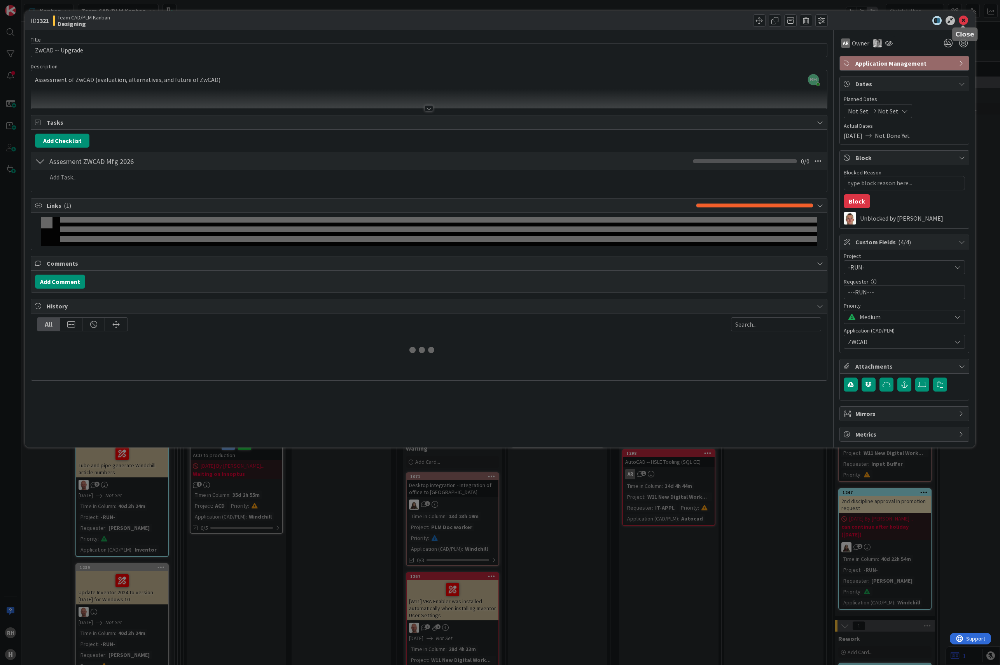
type textarea "x"
click at [962, 20] on icon at bounding box center [962, 20] width 9 height 9
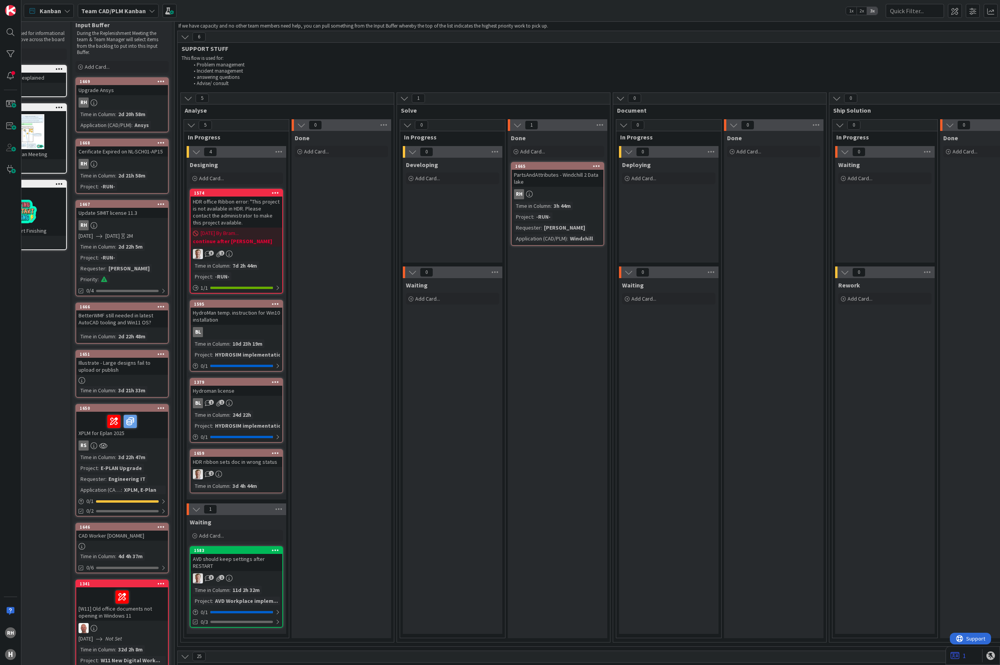
scroll to position [0, 54]
